Goal: Obtain resource: Download file/media

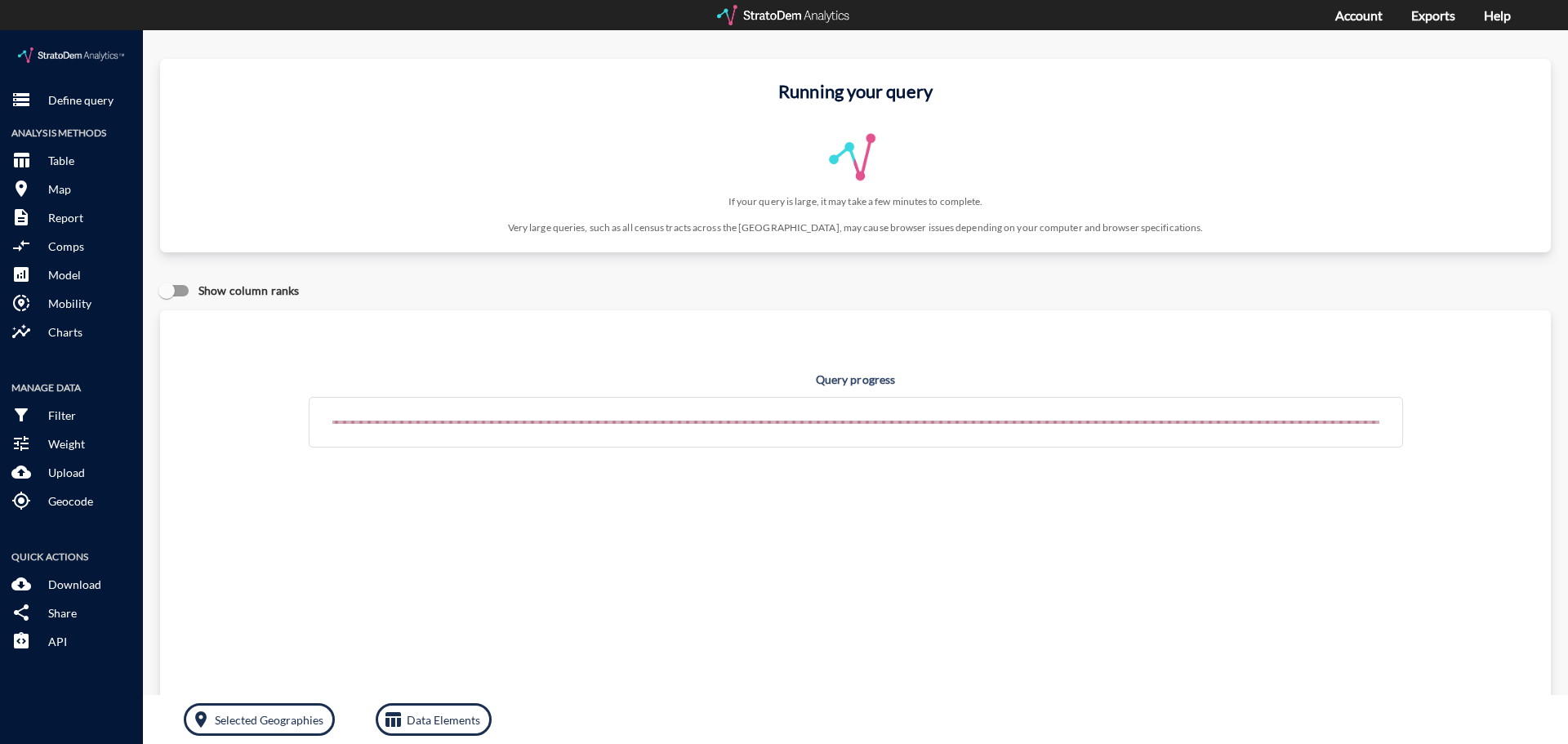
click p "Define query"
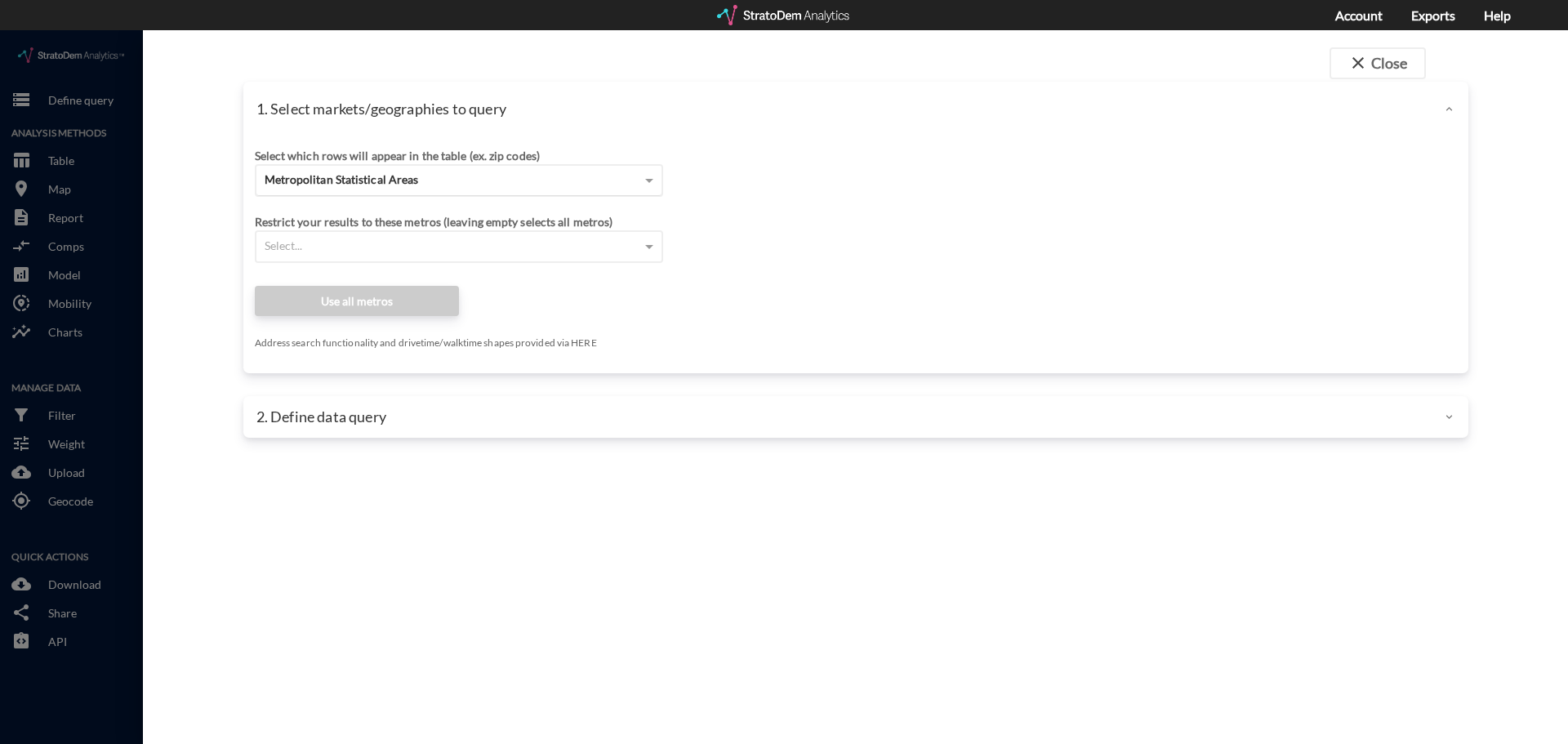
click div "Metropolitan Statistical Areas"
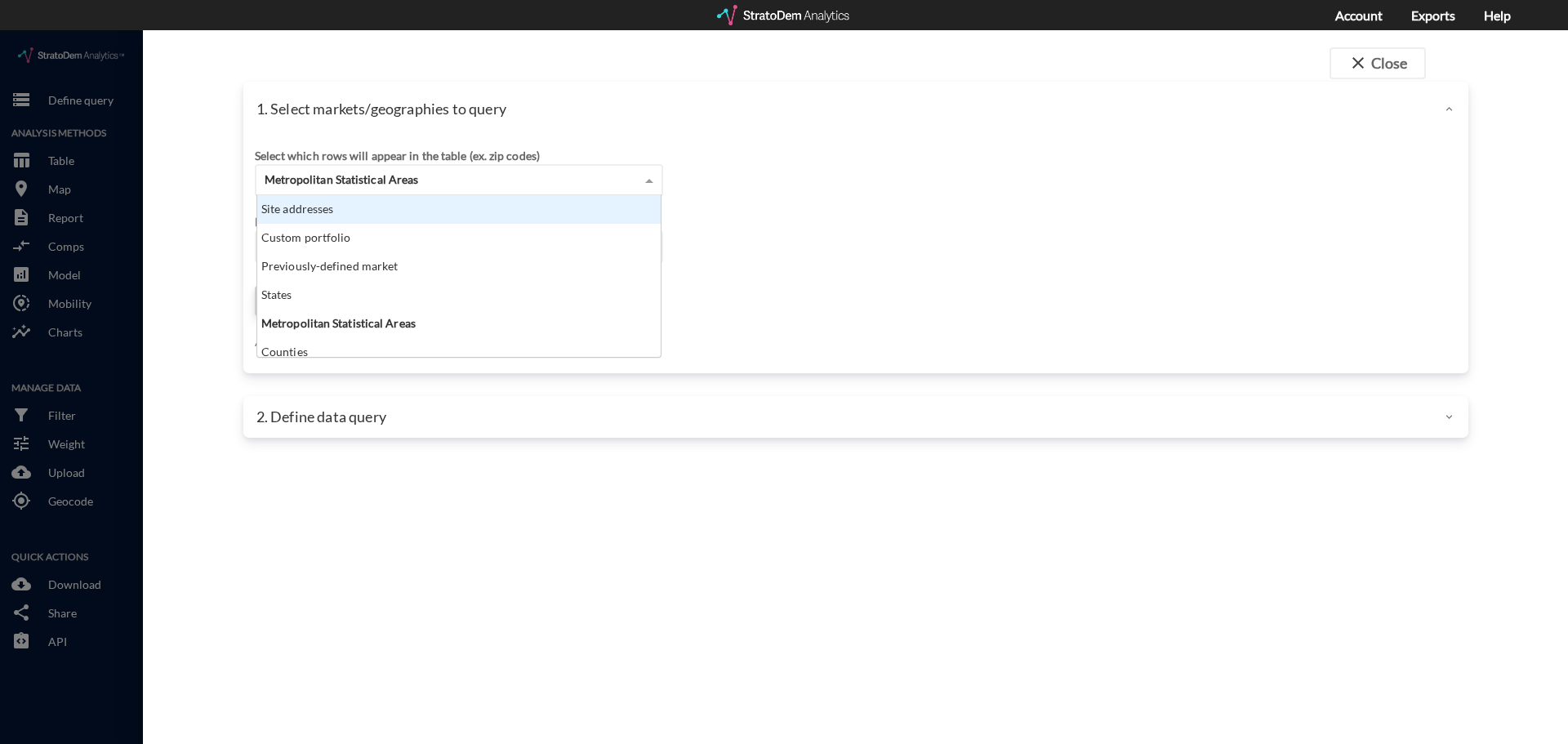
click div "Site addresses"
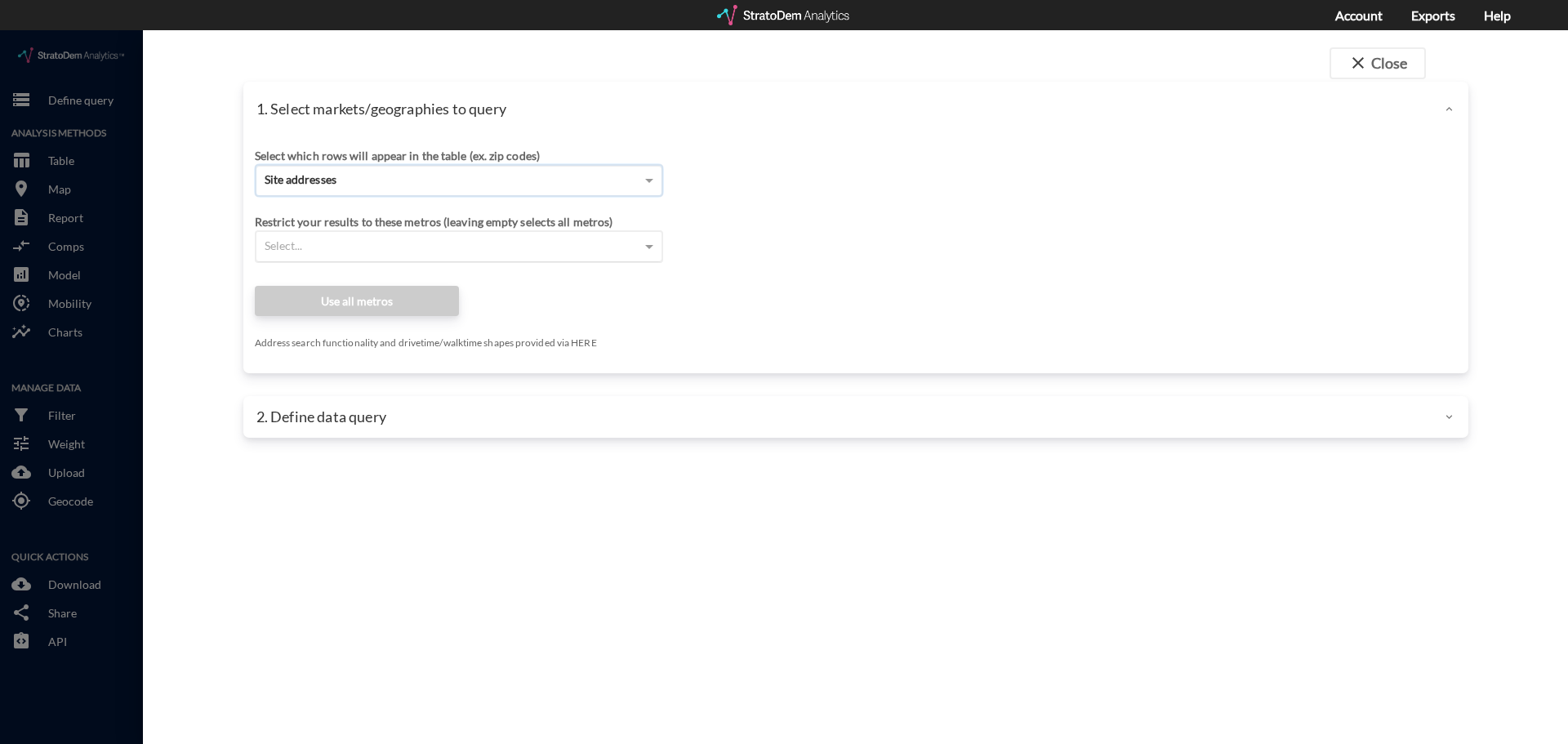
click div "Select which rows will appear in the table (ex. zip codes) Site addresses Selec…"
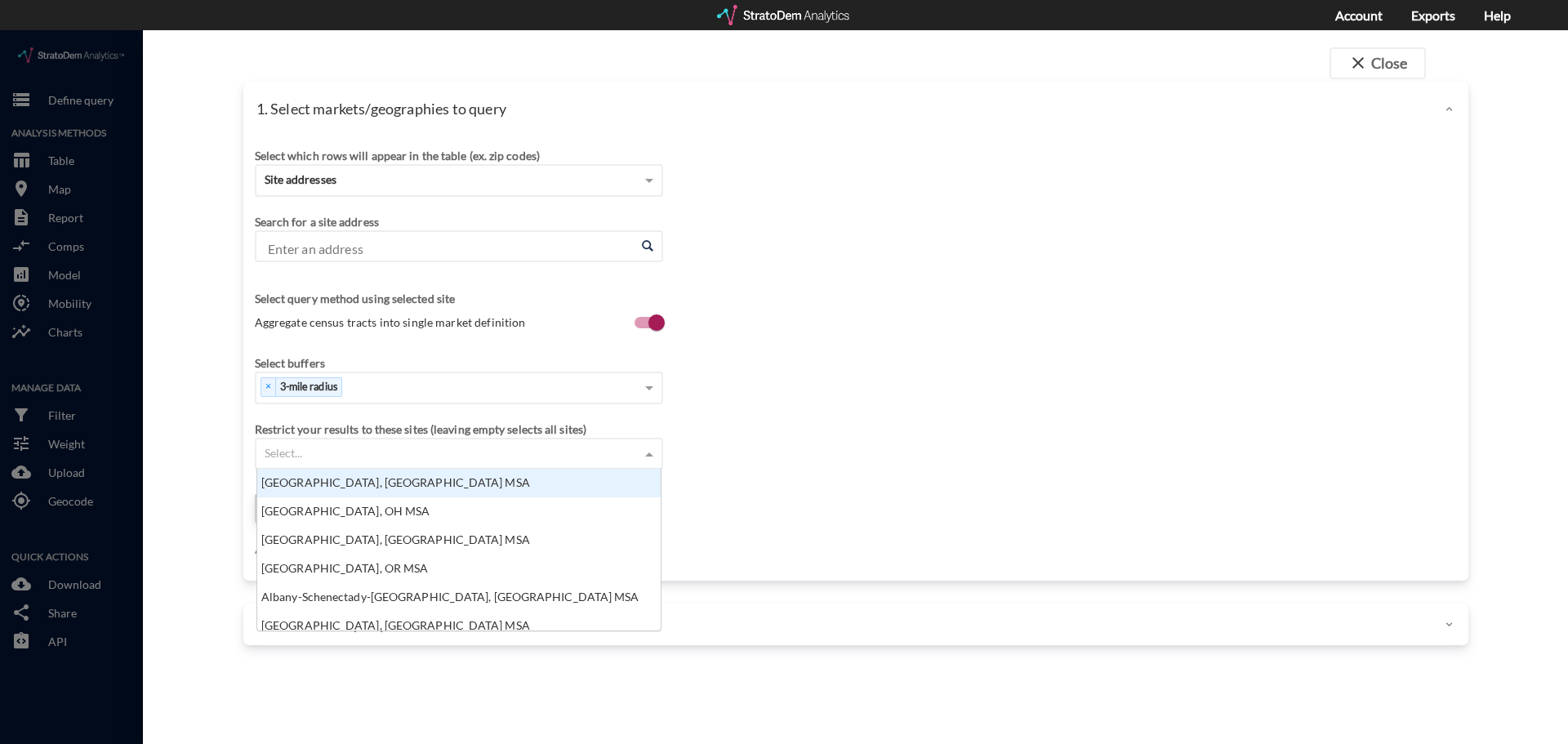
scroll to position [150, 393]
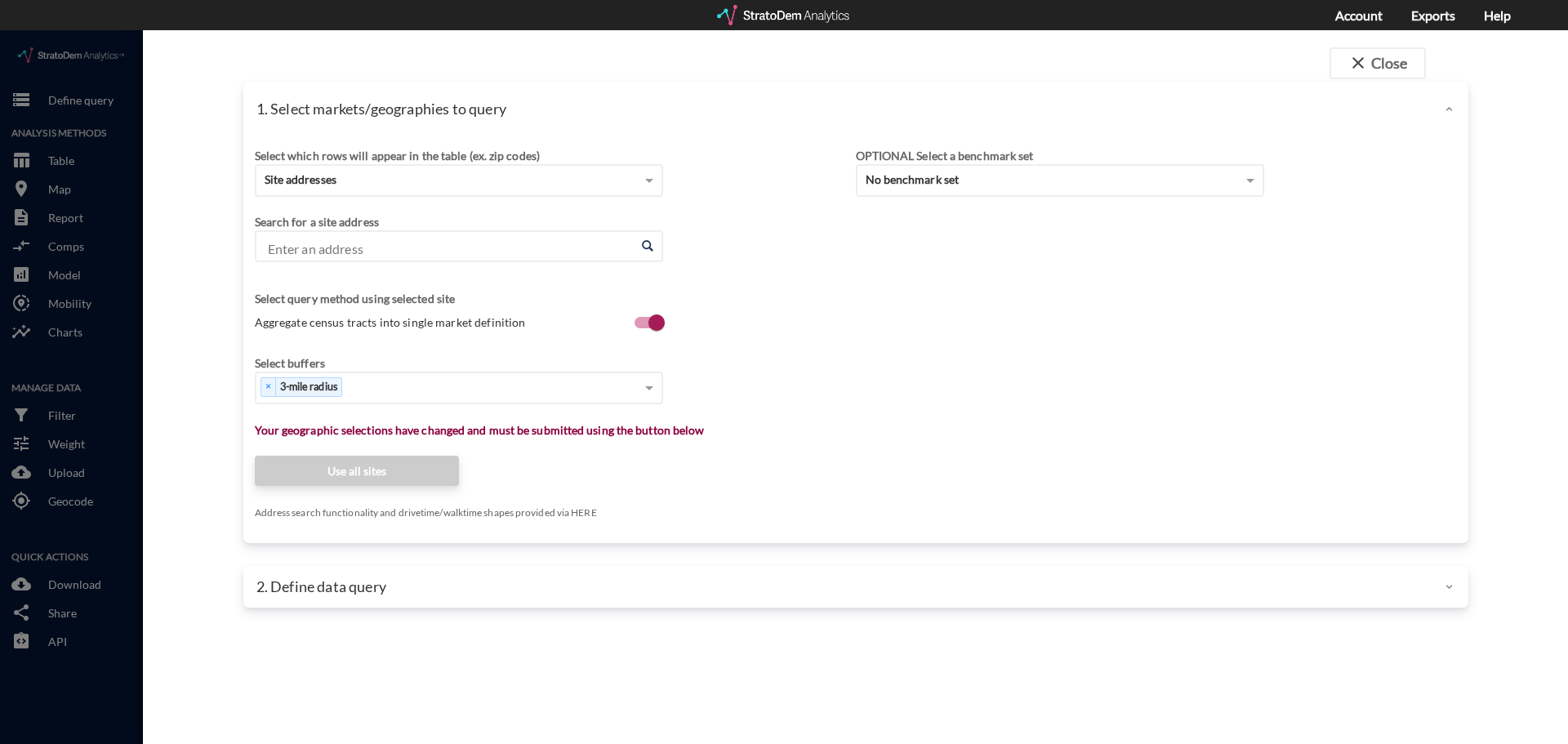
click input "Enter an address"
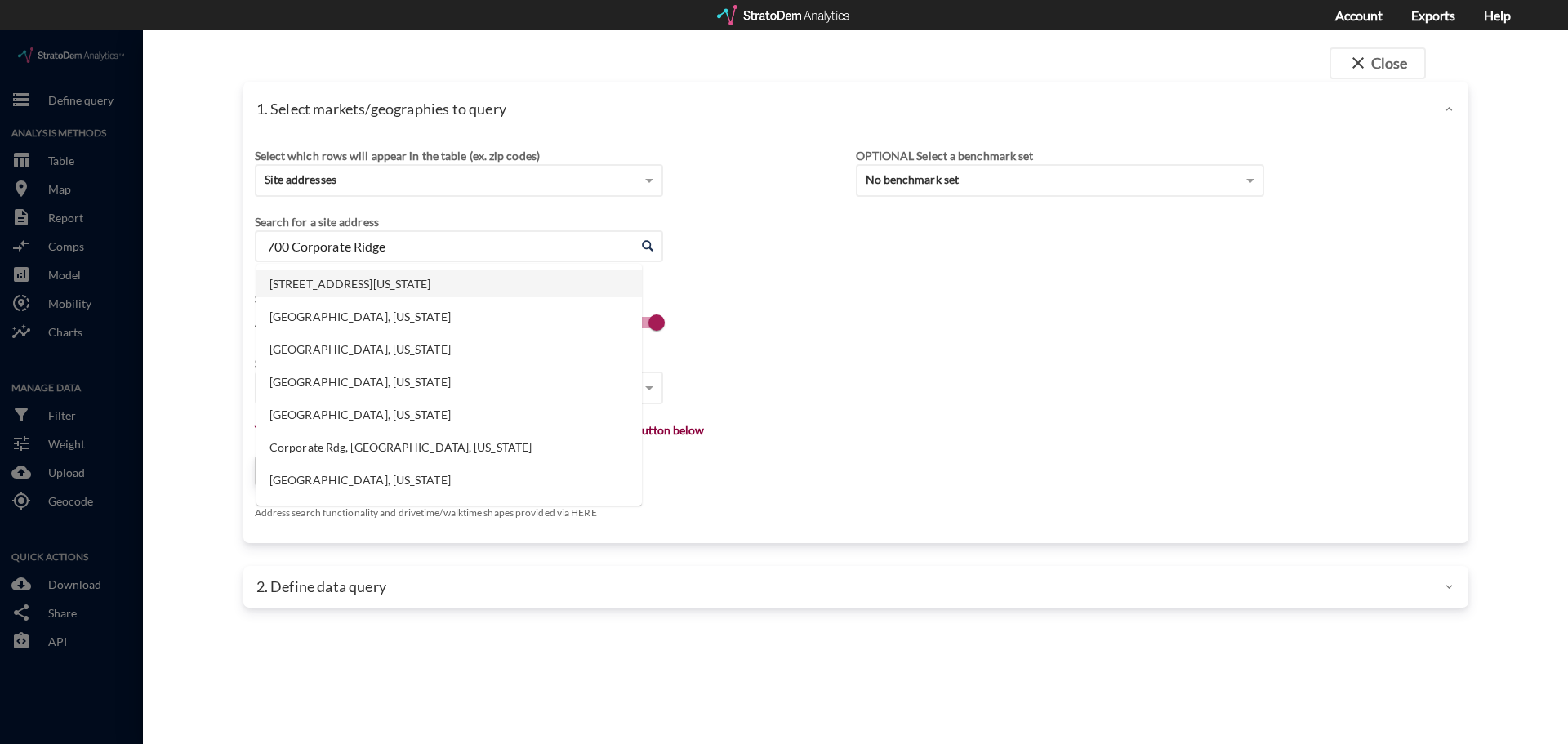
click li "[STREET_ADDRESS][US_STATE]"
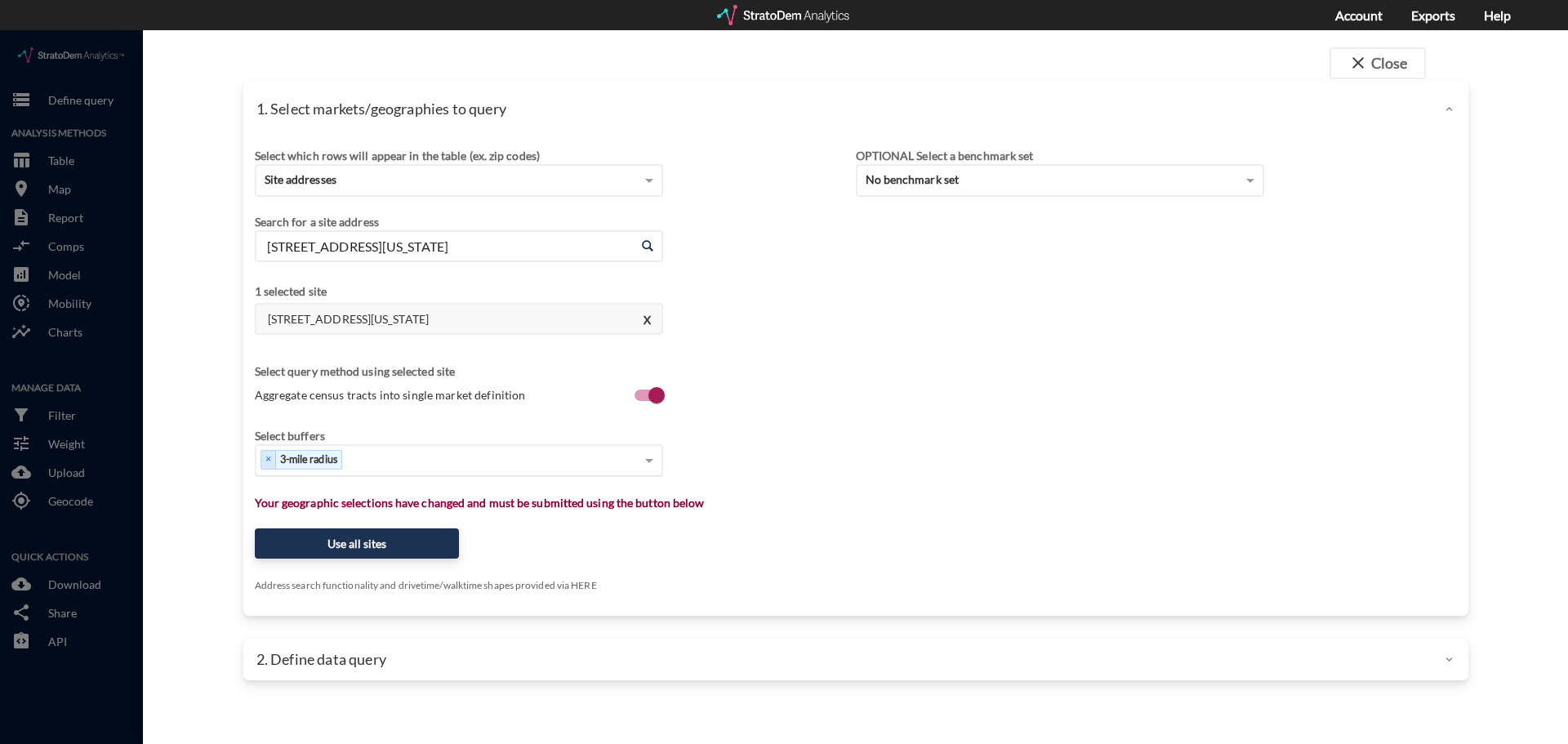
type input "[STREET_ADDRESS][US_STATE]"
click span
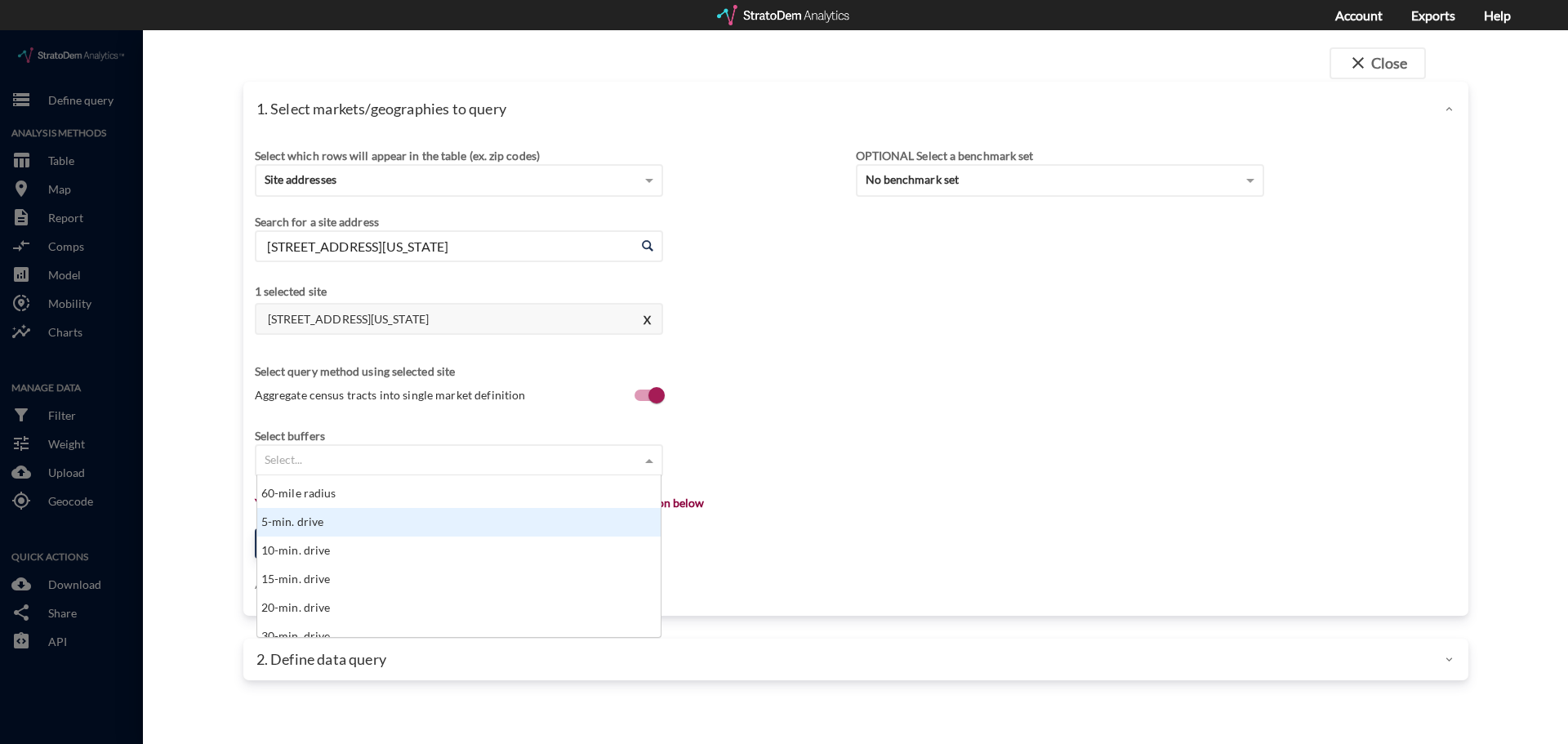
scroll to position [572, 0]
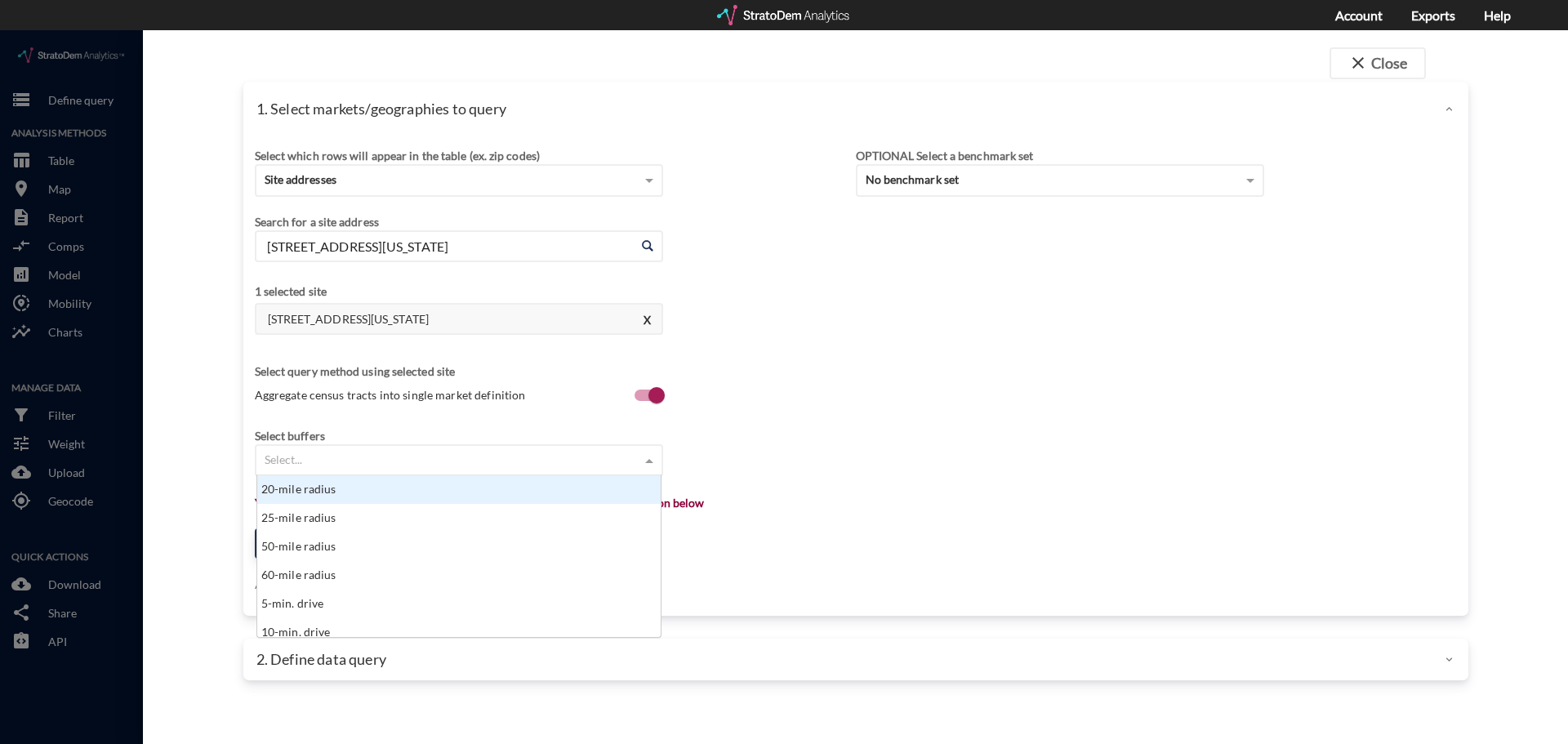
click div "20-mile radius"
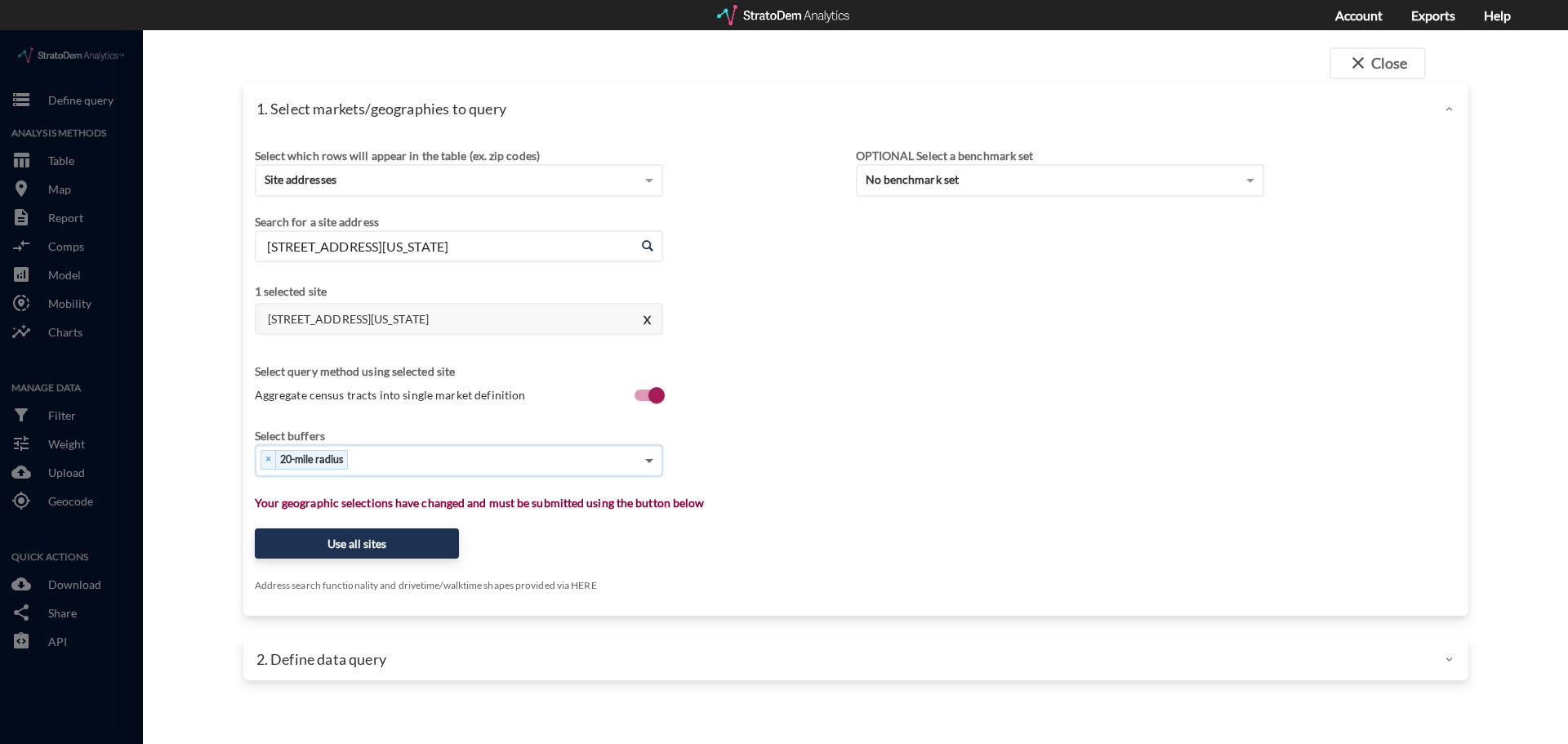
click span
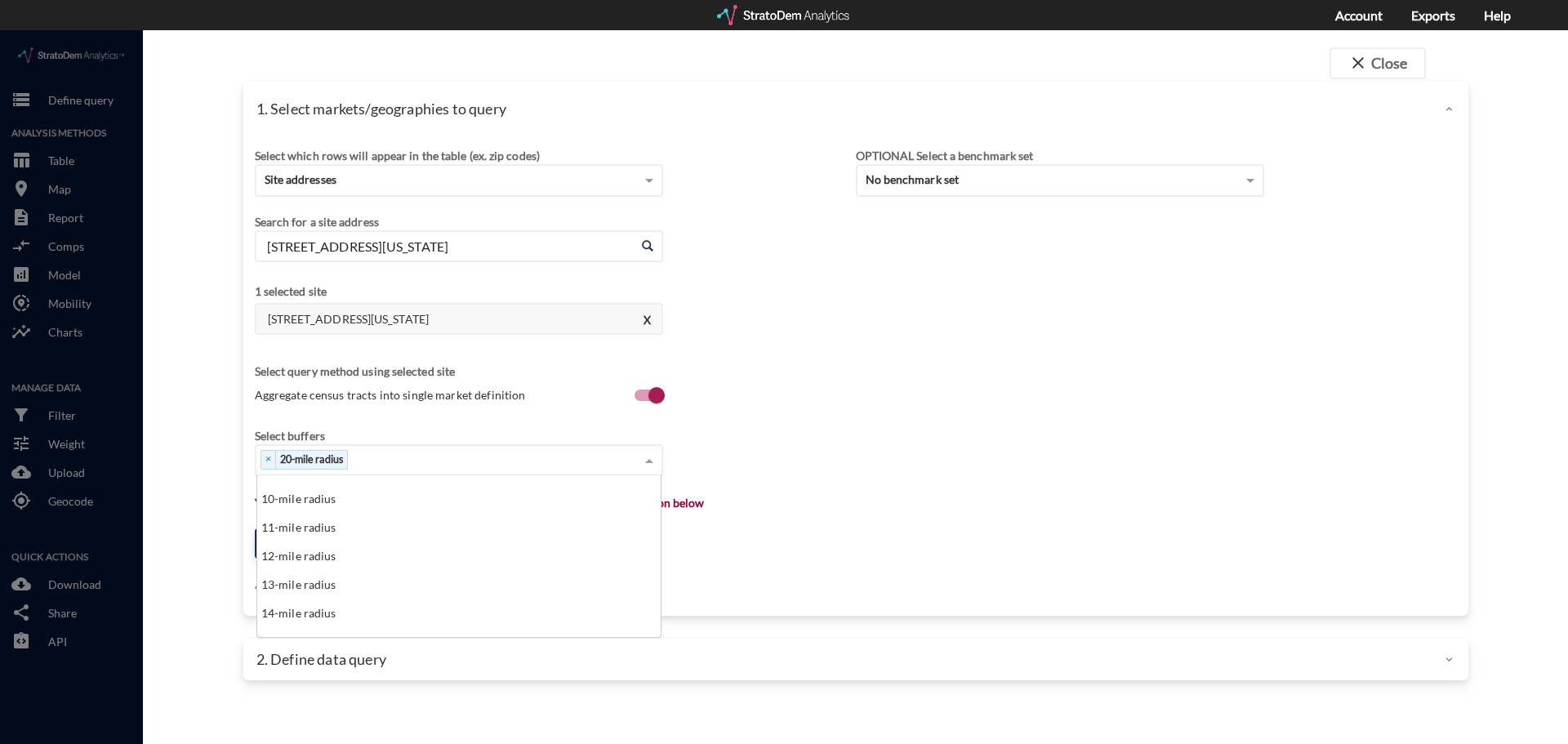
scroll to position [327, 0]
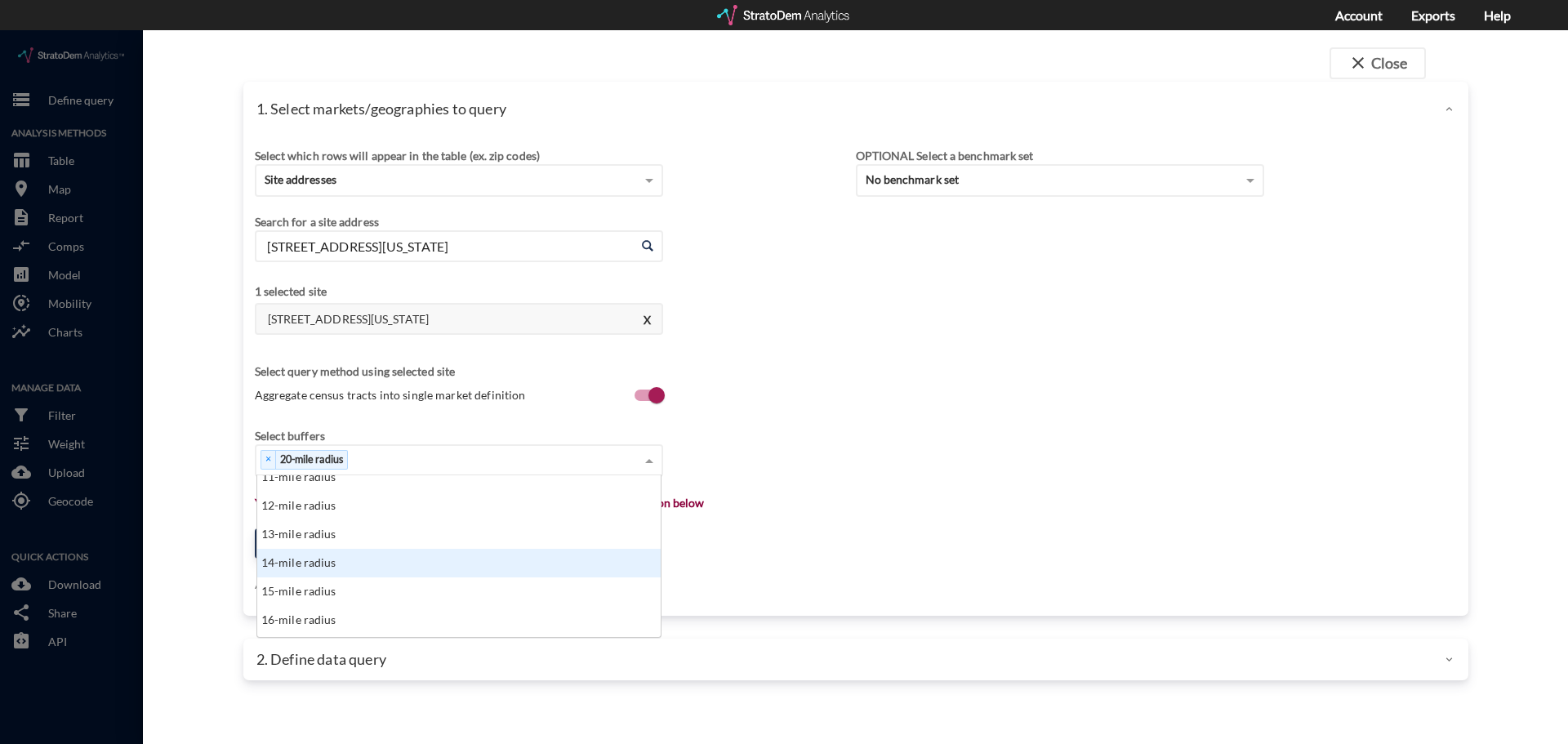
click div "14-mile radius"
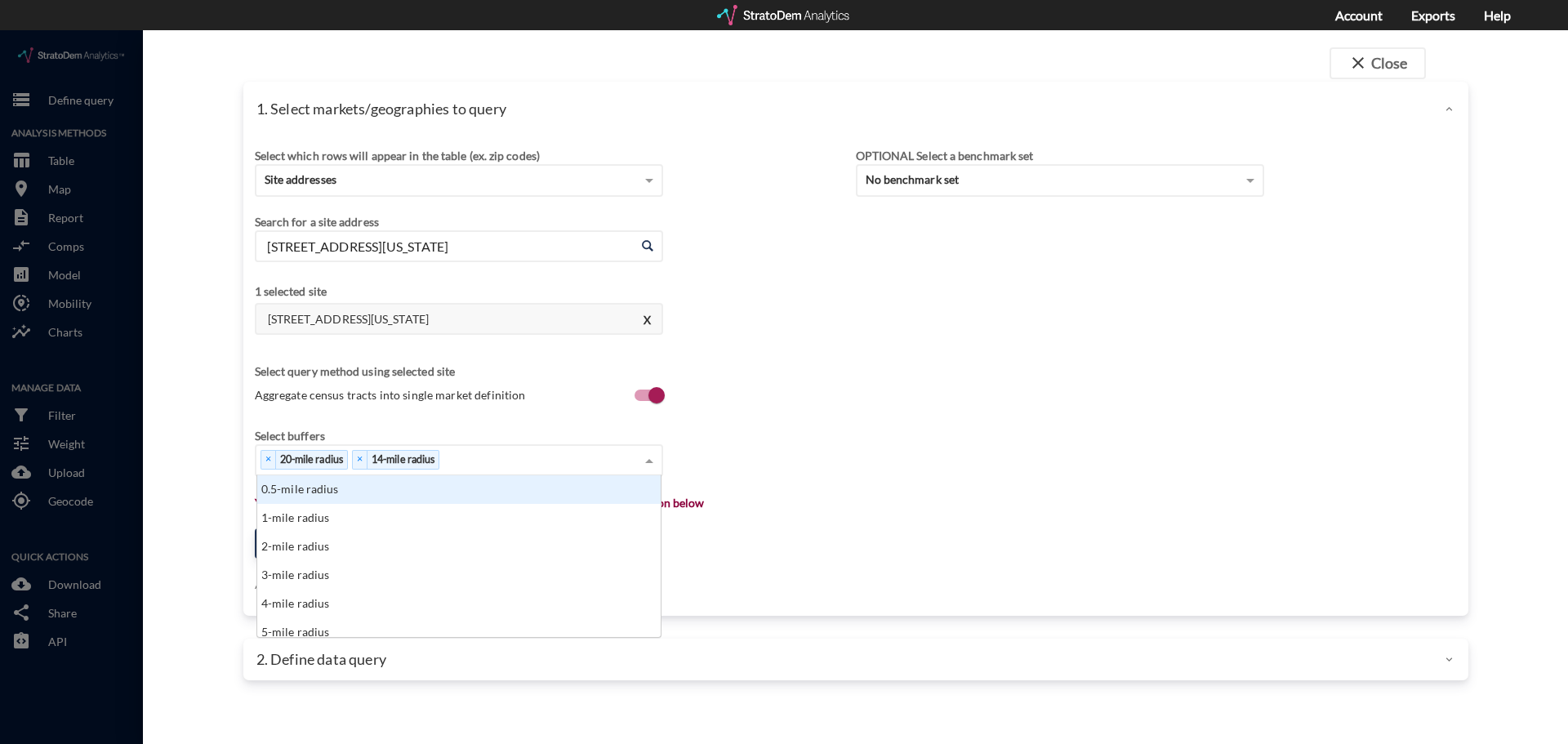
click span
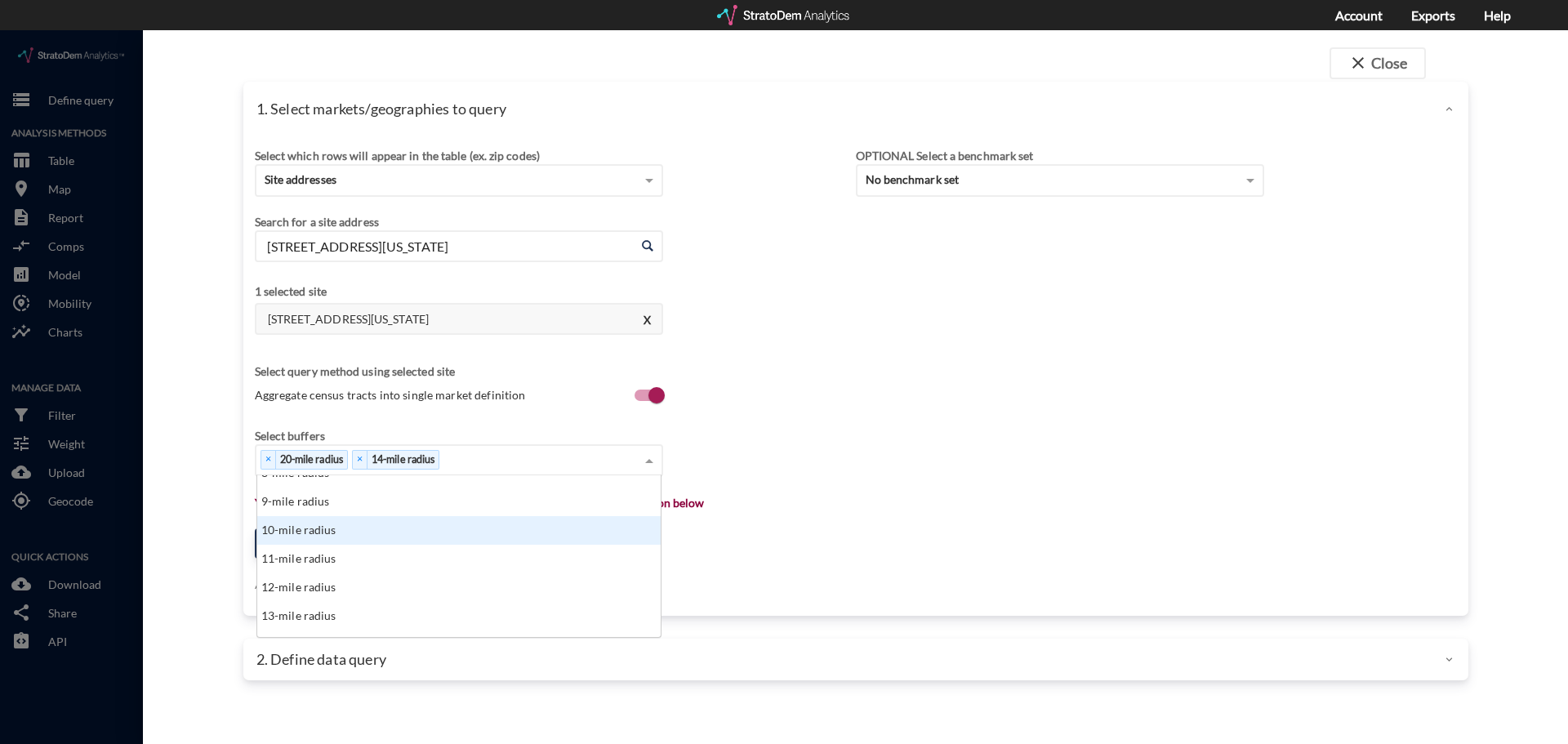
click div "10-mile radius"
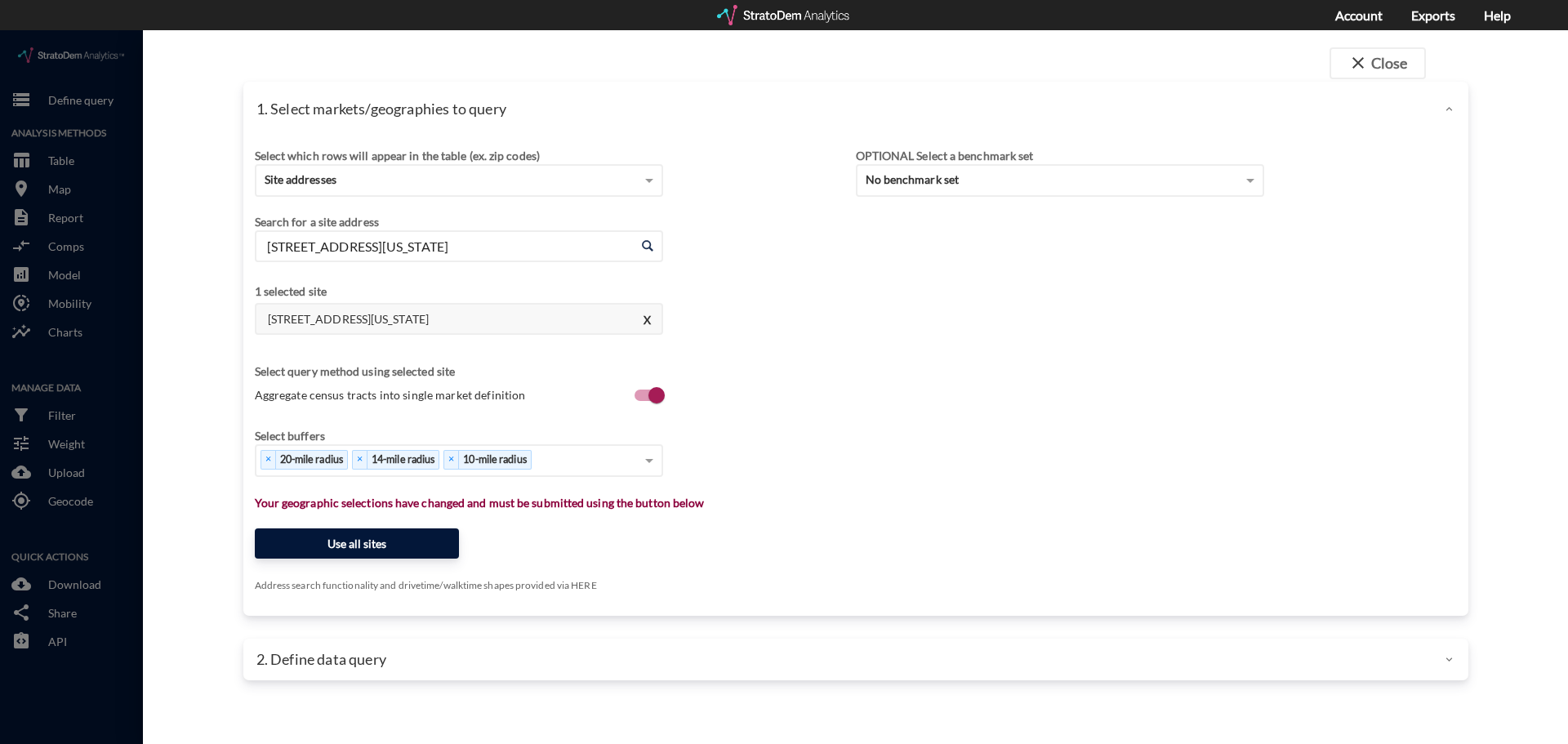
click button "Use all sites"
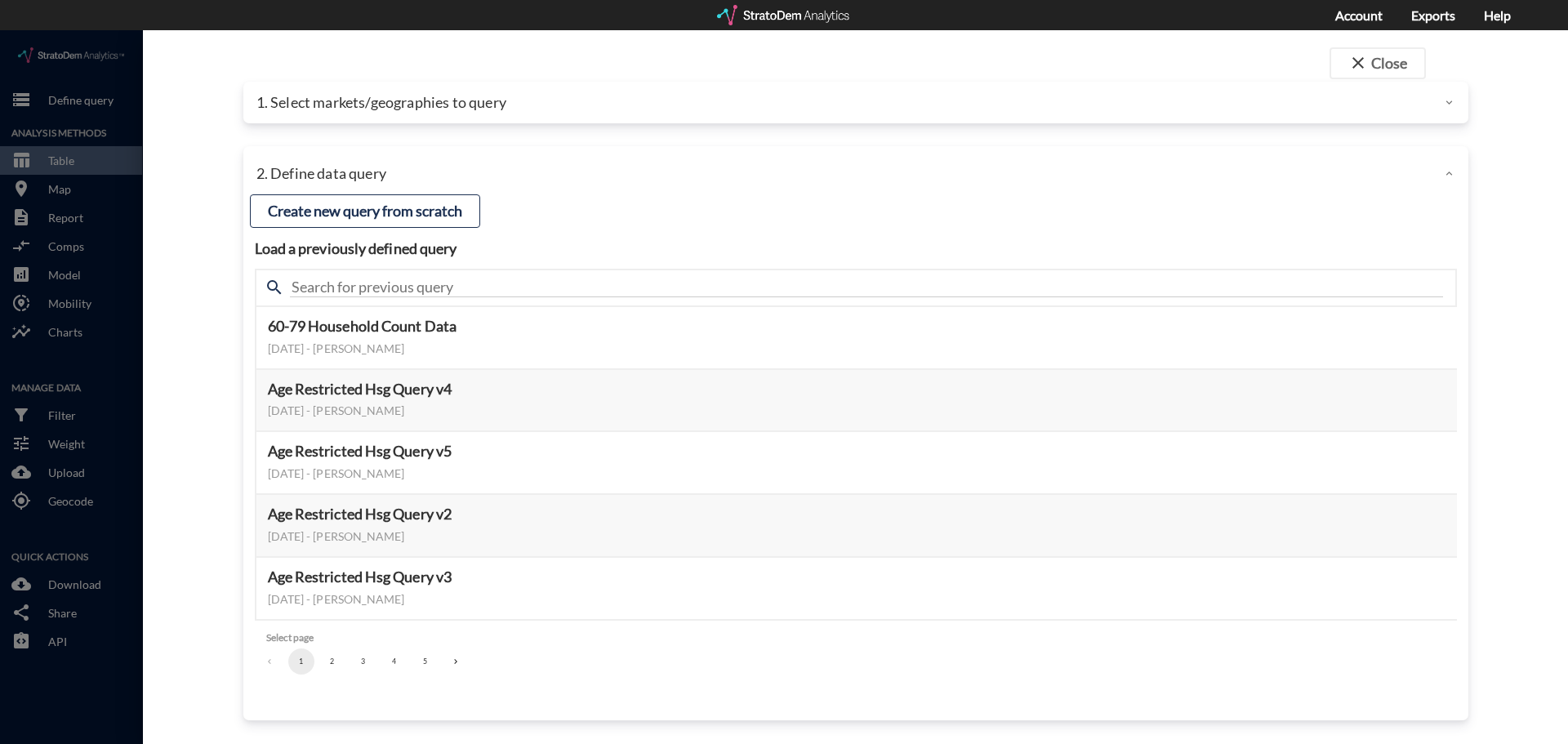
click button "3"
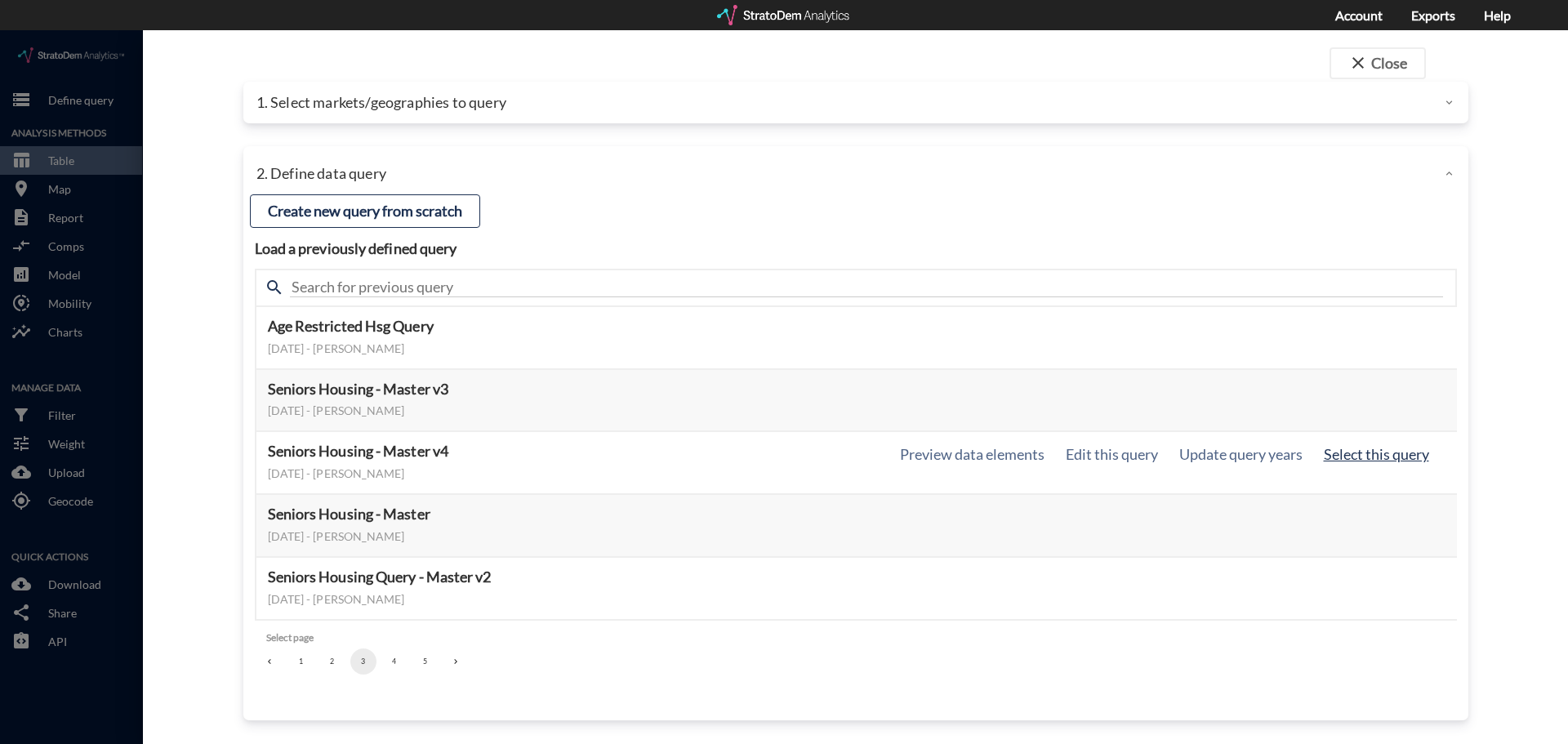
click button "Select this query"
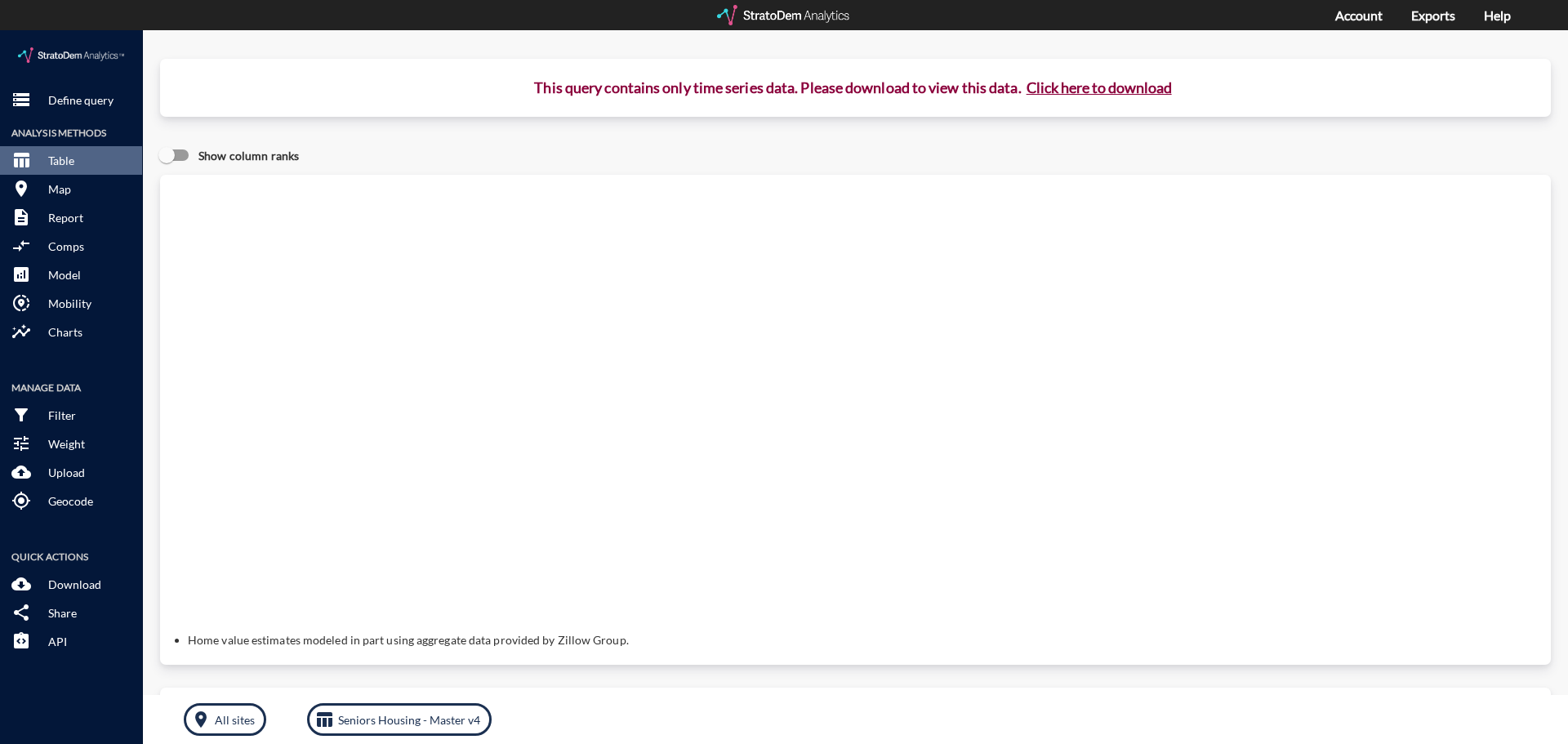
click button "Click here to download"
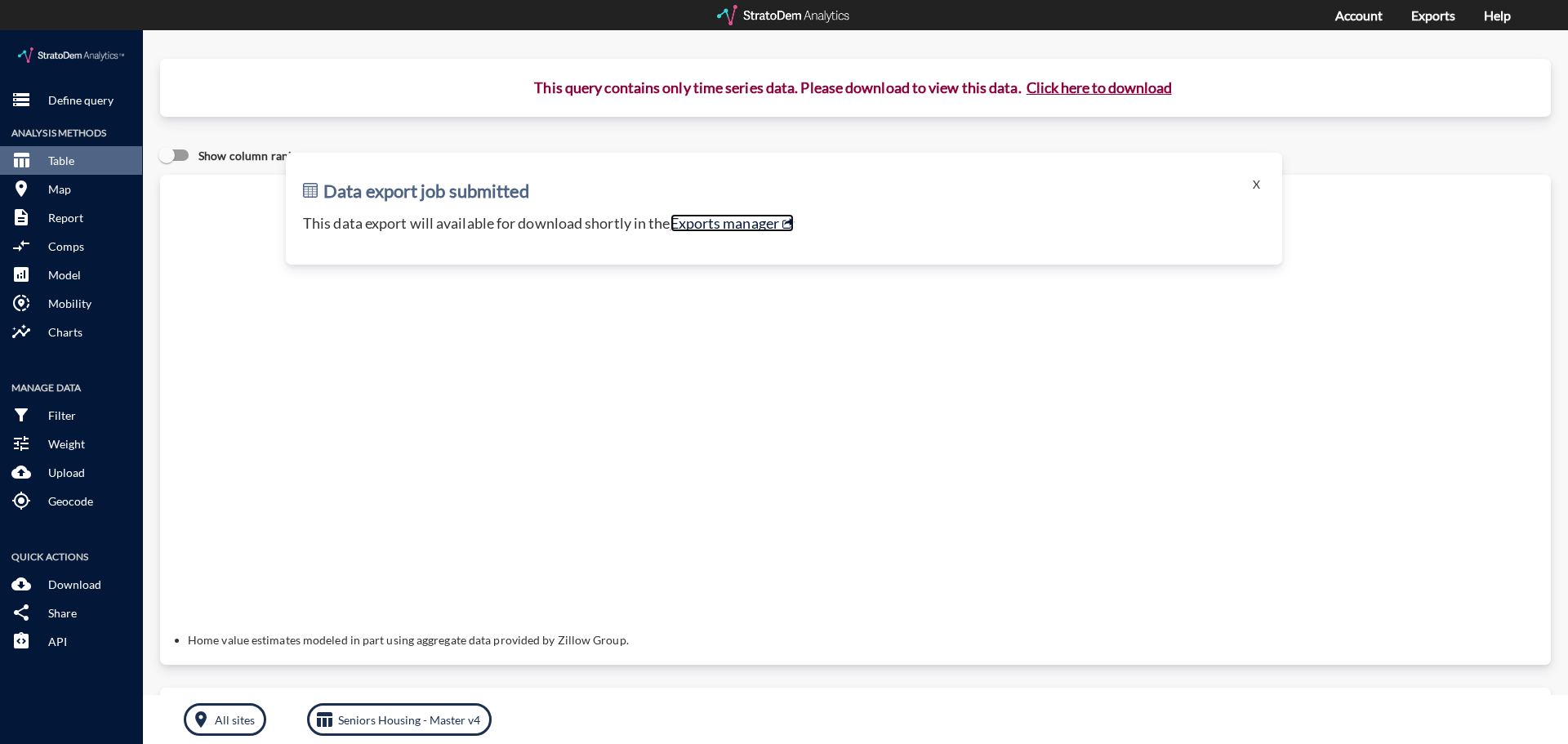
click link "Exports manager"
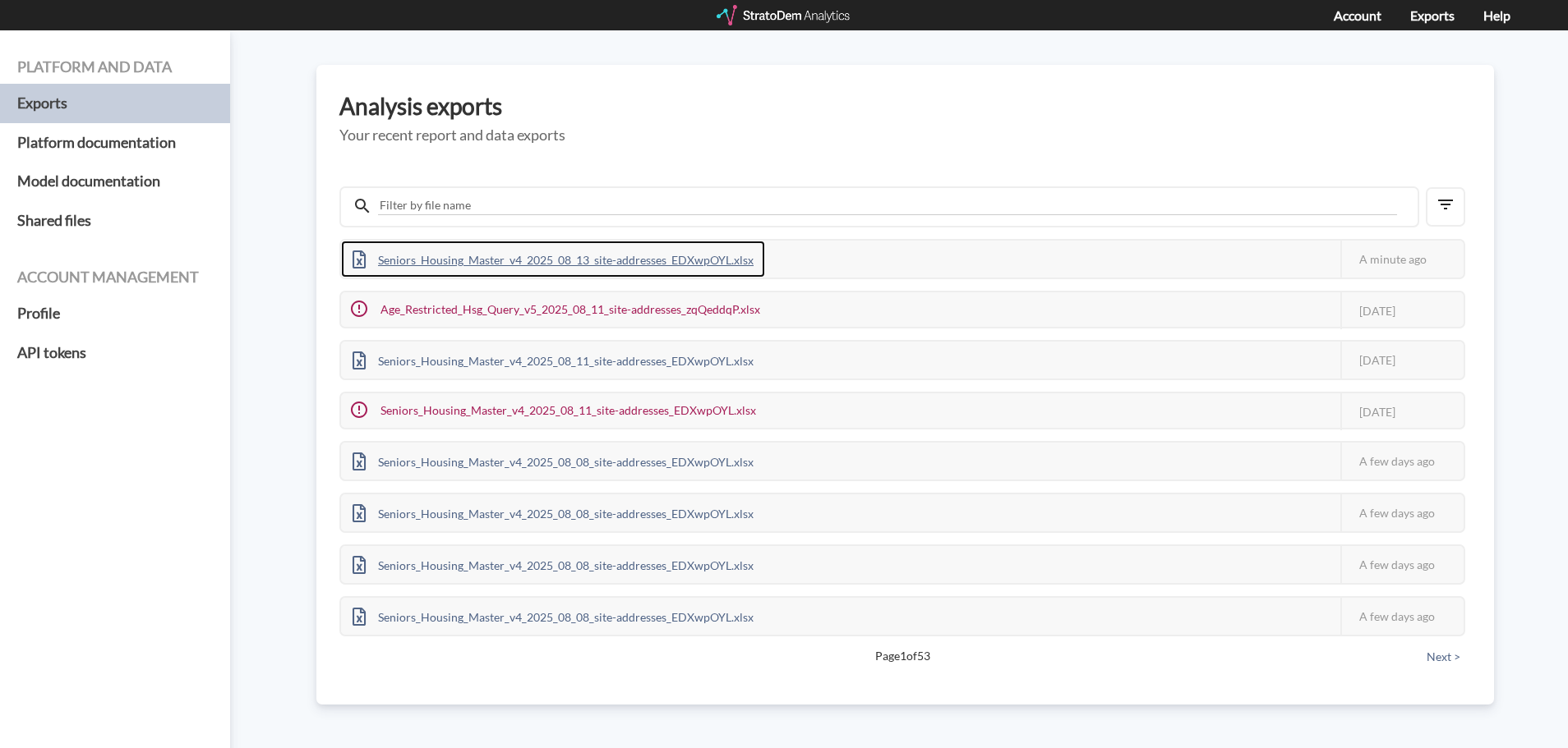
click at [586, 264] on div "Seniors_Housing_Master_v4_2025_08_13_site-addresses_EDXwpOYL.xlsx" at bounding box center [553, 259] width 424 height 37
